Goal: Task Accomplishment & Management: Manage account settings

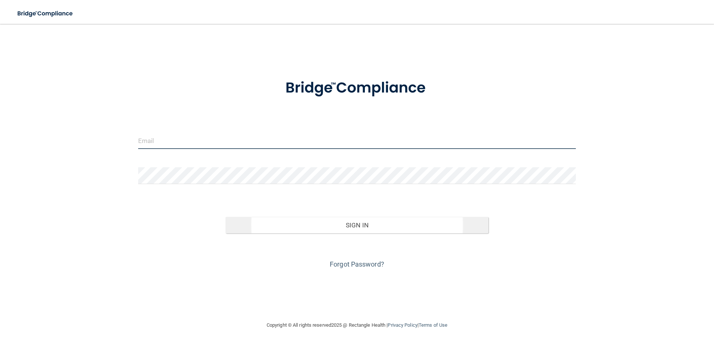
type input "[EMAIL_ADDRESS][DOMAIN_NAME]"
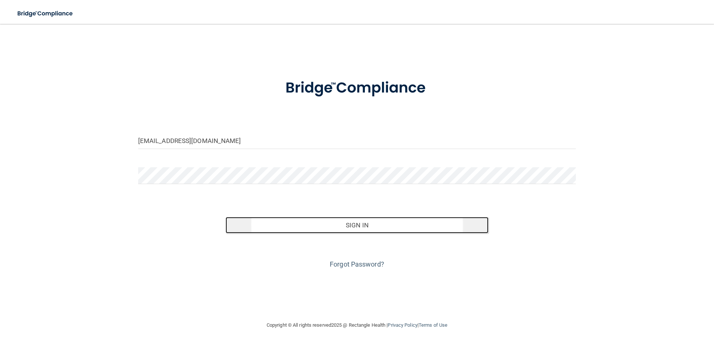
click at [319, 228] on button "Sign In" at bounding box center [356, 225] width 263 height 16
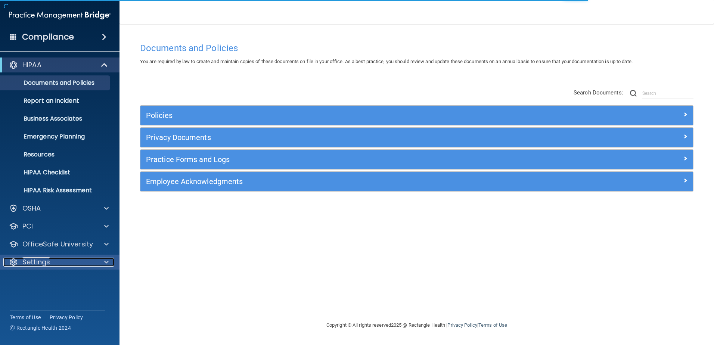
click at [53, 262] on div "Settings" at bounding box center [49, 262] width 93 height 9
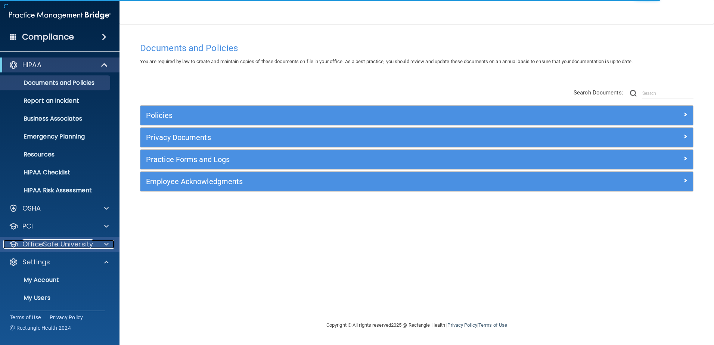
click at [62, 246] on p "OfficeSafe University" at bounding box center [57, 244] width 71 height 9
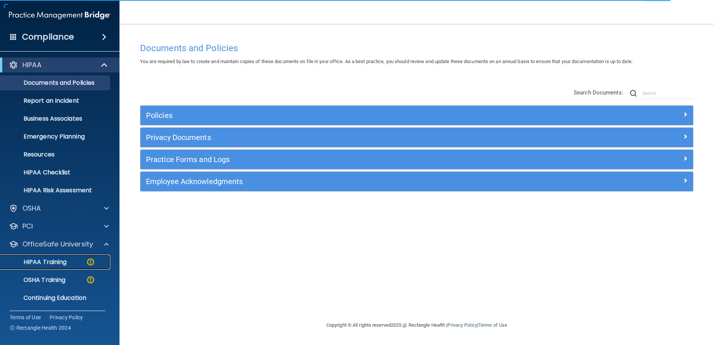
click at [64, 258] on p "HIPAA Training" at bounding box center [36, 261] width 62 height 7
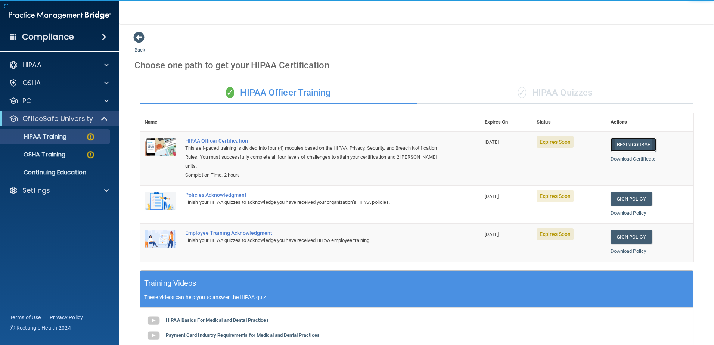
click at [629, 143] on link "Begin Course" at bounding box center [633, 145] width 46 height 14
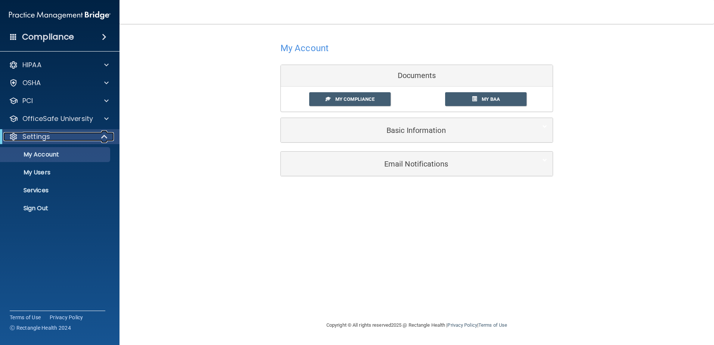
click at [69, 135] on div "Settings" at bounding box center [49, 136] width 92 height 9
click at [75, 118] on p "OfficeSafe University" at bounding box center [57, 118] width 71 height 9
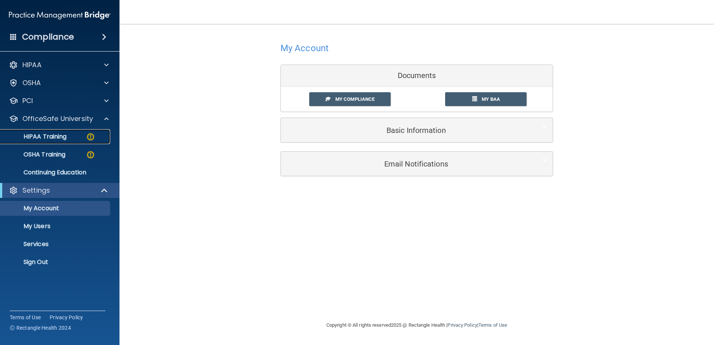
click at [72, 140] on div "HIPAA Training" at bounding box center [56, 136] width 102 height 7
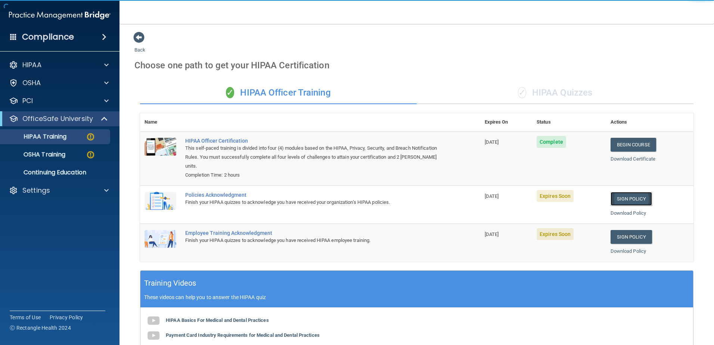
click at [624, 198] on link "Sign Policy" at bounding box center [630, 199] width 41 height 14
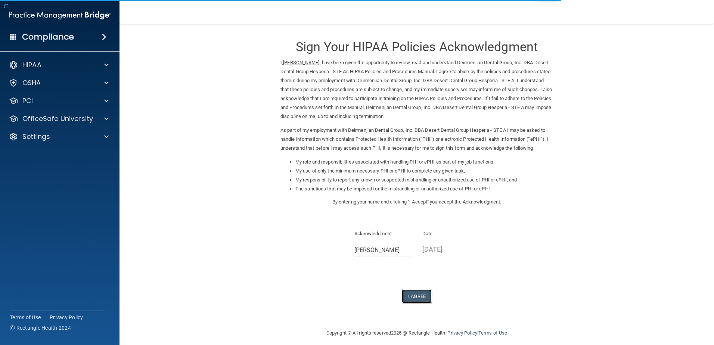
click at [412, 293] on button "I Agree" at bounding box center [417, 296] width 30 height 14
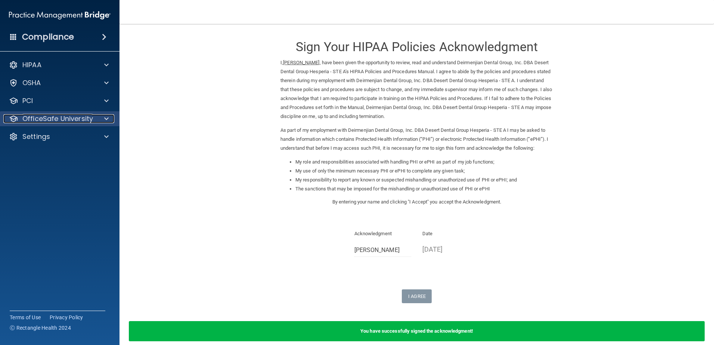
click at [64, 118] on p "OfficeSafe University" at bounding box center [57, 118] width 71 height 9
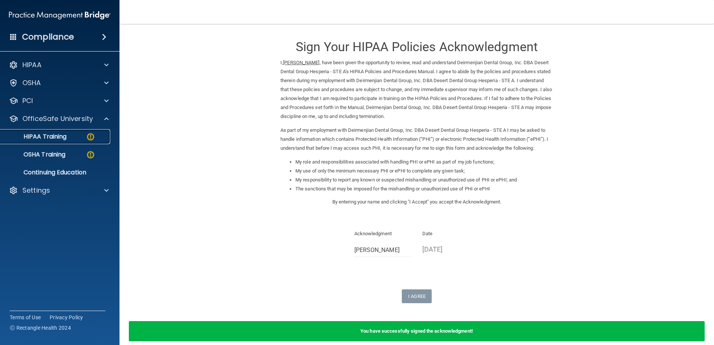
click at [74, 133] on div "HIPAA Training" at bounding box center [56, 136] width 102 height 7
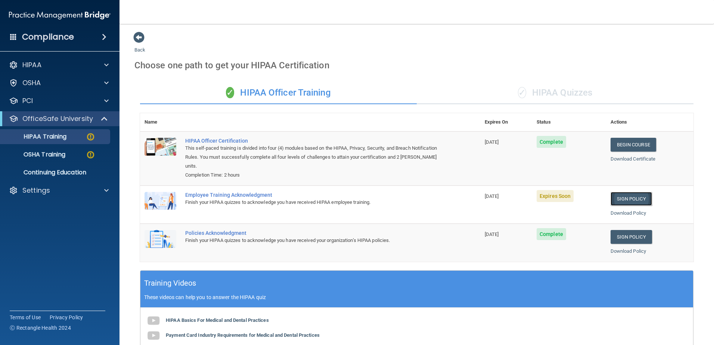
click at [631, 198] on link "Sign Policy" at bounding box center [630, 199] width 41 height 14
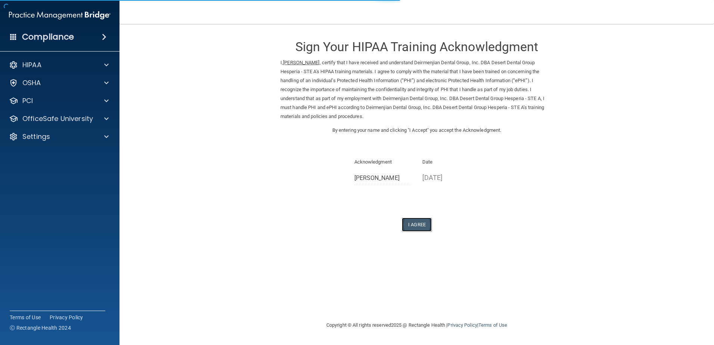
click at [406, 226] on button "I Agree" at bounding box center [417, 225] width 30 height 14
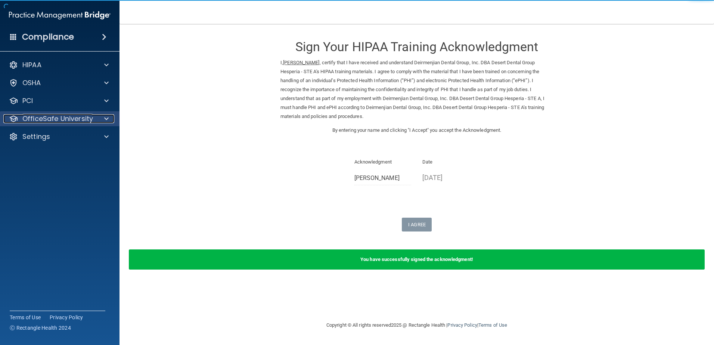
click at [81, 122] on p "OfficeSafe University" at bounding box center [57, 118] width 71 height 9
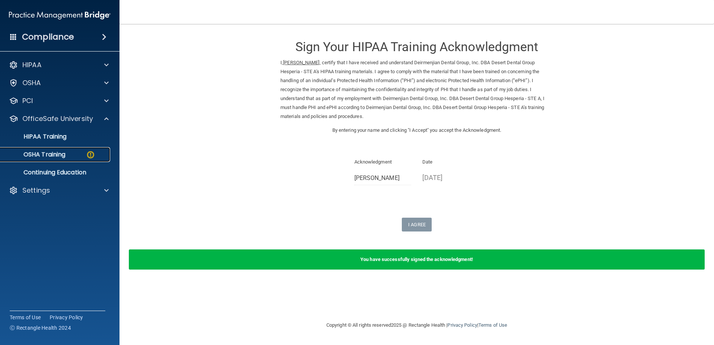
click at [68, 153] on div "OSHA Training" at bounding box center [56, 154] width 102 height 7
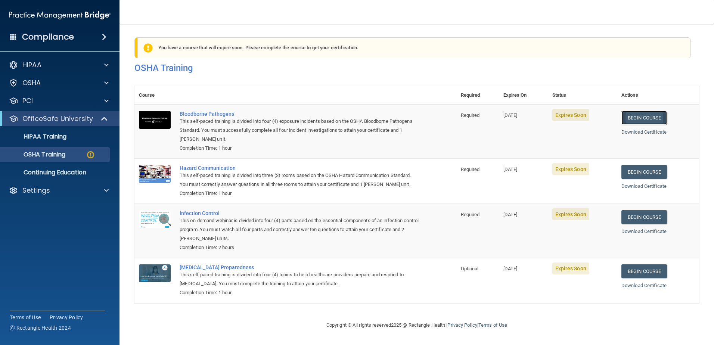
click at [638, 116] on link "Begin Course" at bounding box center [644, 118] width 46 height 14
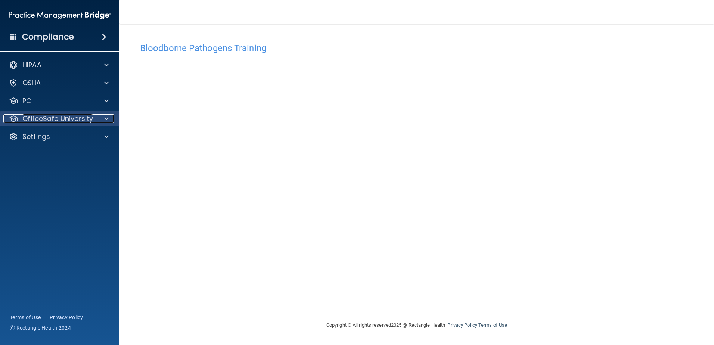
click at [56, 121] on p "OfficeSafe University" at bounding box center [57, 118] width 71 height 9
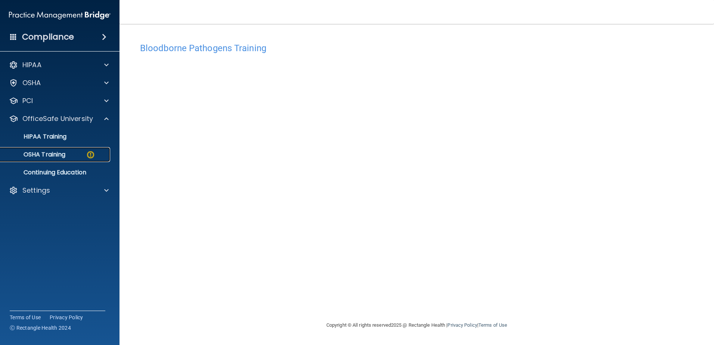
click at [63, 154] on p "OSHA Training" at bounding box center [35, 154] width 60 height 7
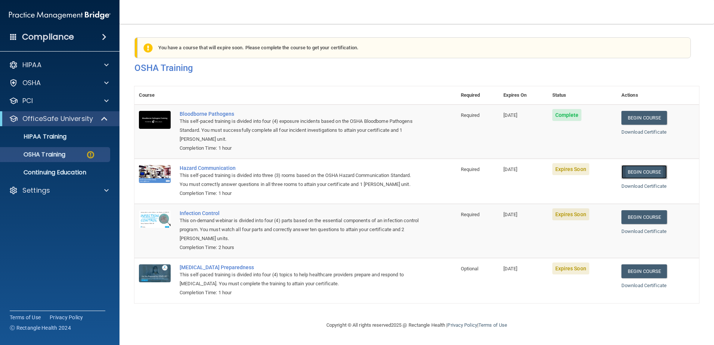
click at [638, 173] on link "Begin Course" at bounding box center [644, 172] width 46 height 14
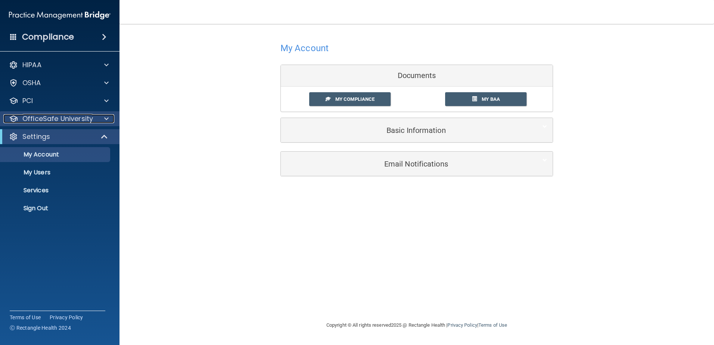
click at [71, 122] on p "OfficeSafe University" at bounding box center [57, 118] width 71 height 9
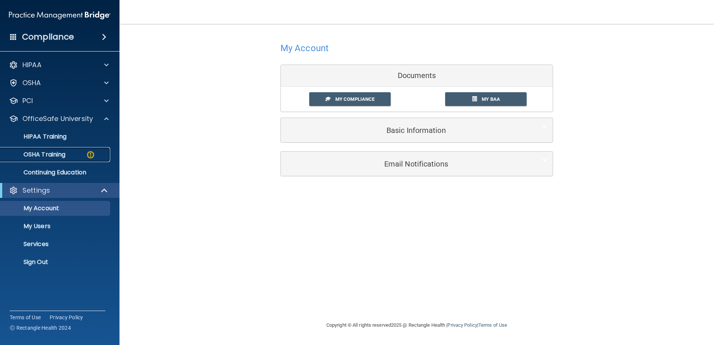
click at [72, 154] on div "OSHA Training" at bounding box center [56, 154] width 102 height 7
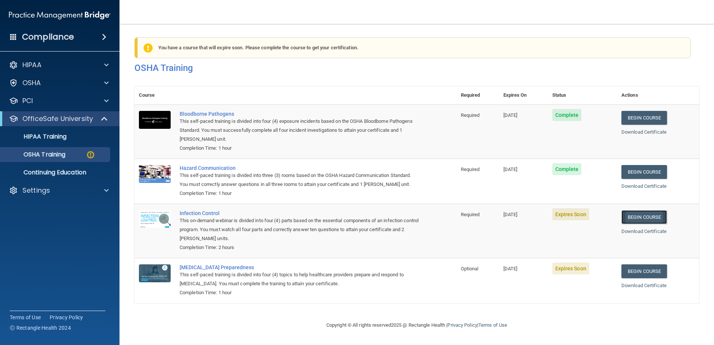
click at [648, 224] on link "Begin Course" at bounding box center [644, 217] width 46 height 14
click at [67, 153] on div "OSHA Training" at bounding box center [56, 154] width 102 height 7
click at [68, 158] on div "OSHA Training" at bounding box center [56, 154] width 102 height 7
click at [636, 278] on link "Begin Course" at bounding box center [644, 271] width 46 height 14
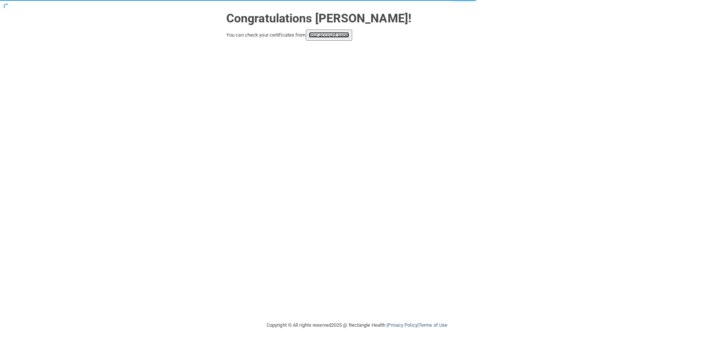
click at [340, 37] on link "your account page!" at bounding box center [329, 35] width 41 height 6
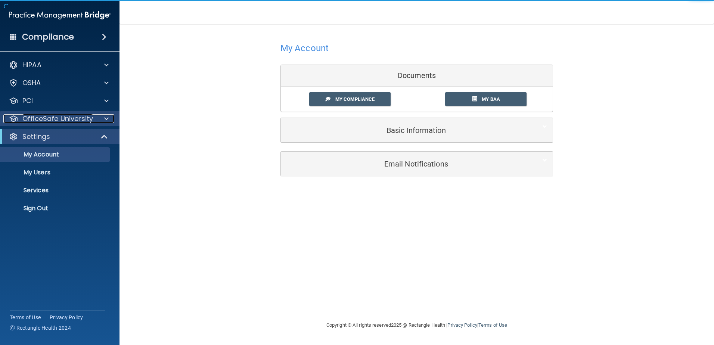
click at [57, 121] on p "OfficeSafe University" at bounding box center [57, 118] width 71 height 9
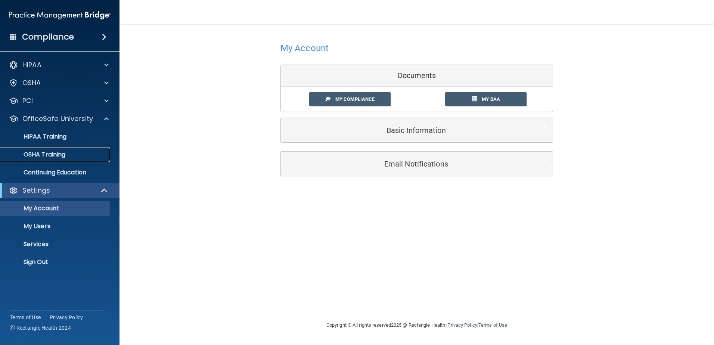
click at [56, 156] on p "OSHA Training" at bounding box center [35, 154] width 60 height 7
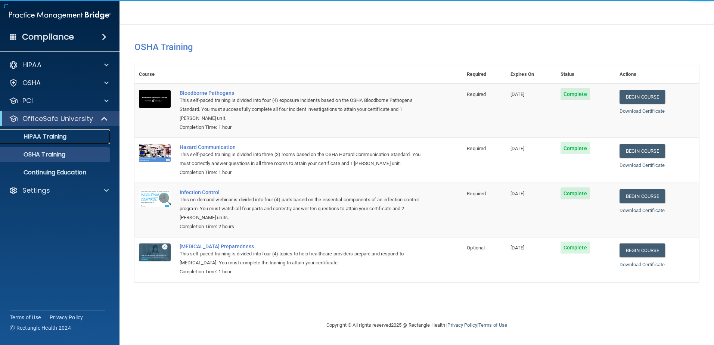
click at [61, 143] on link "HIPAA Training" at bounding box center [52, 136] width 118 height 15
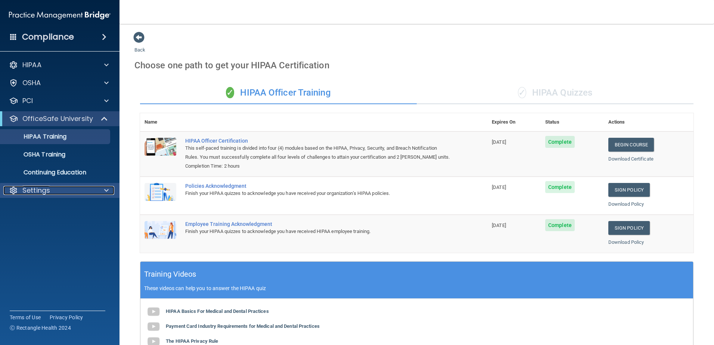
click at [53, 192] on div "Settings" at bounding box center [49, 190] width 93 height 9
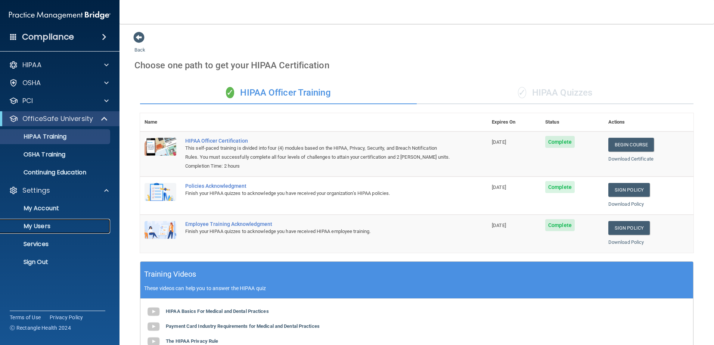
click at [49, 229] on p "My Users" at bounding box center [56, 225] width 102 height 7
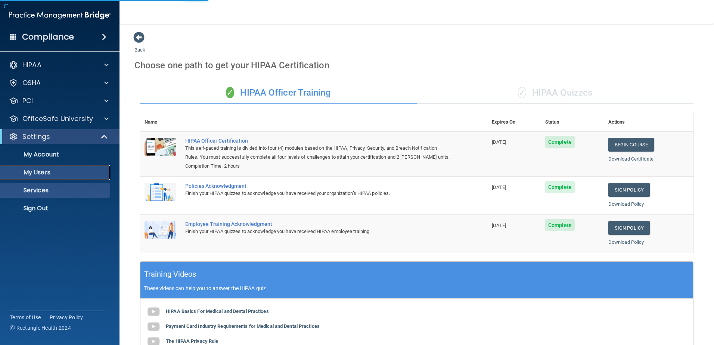
select select "20"
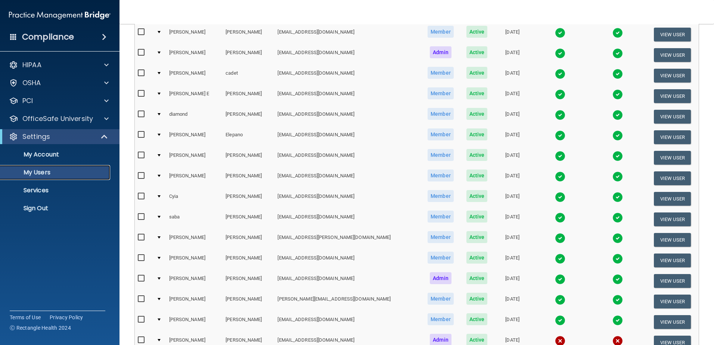
scroll to position [232, 0]
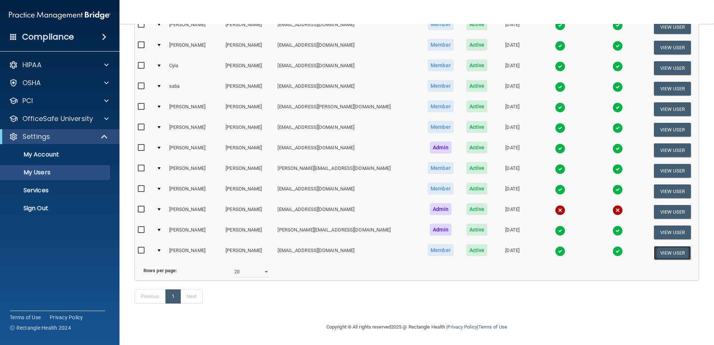
click at [658, 246] on button "View User" at bounding box center [672, 253] width 37 height 14
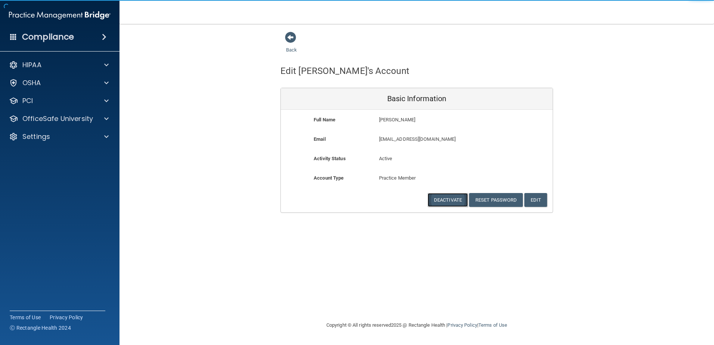
click at [446, 201] on button "Deactivate" at bounding box center [447, 200] width 40 height 14
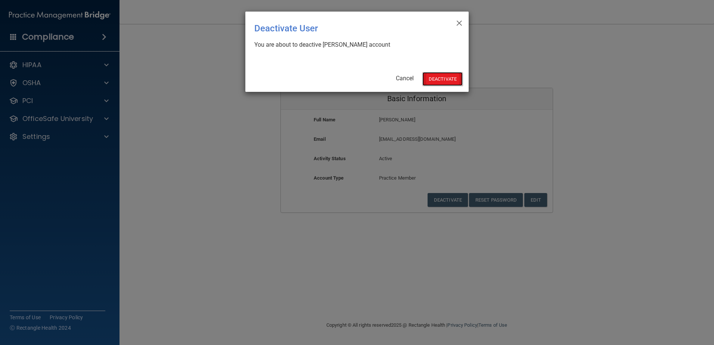
click at [433, 85] on button "Deactivate" at bounding box center [442, 79] width 40 height 14
